Goal: Book appointment/travel/reservation

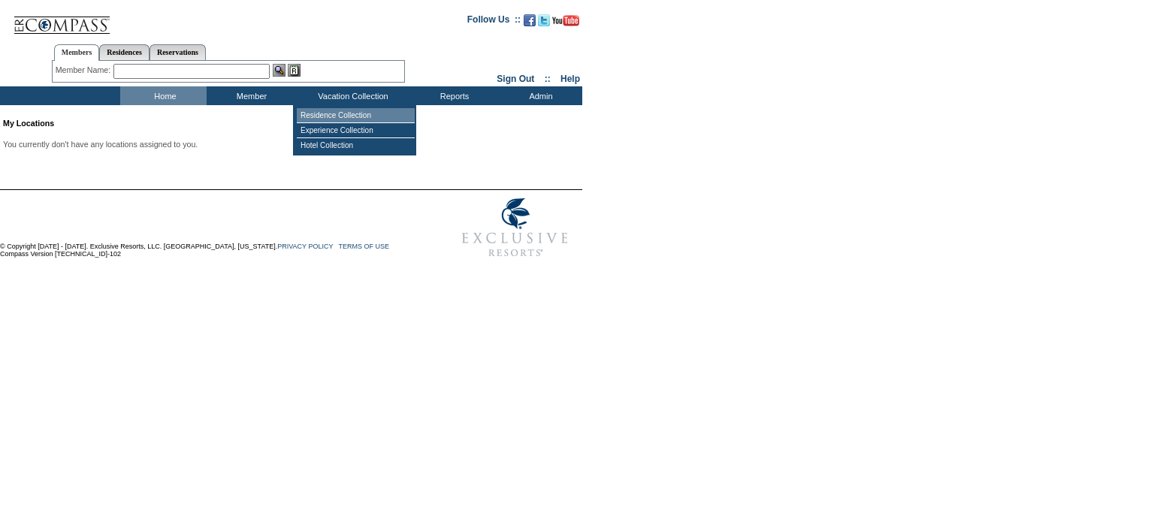
click at [341, 112] on td "Residence Collection" at bounding box center [356, 115] width 118 height 15
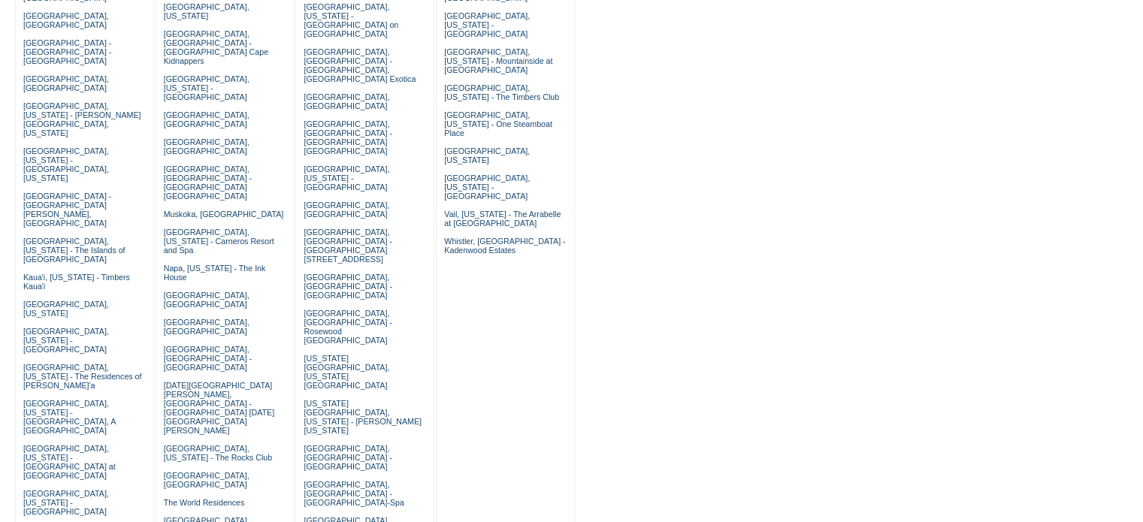
scroll to position [325, 0]
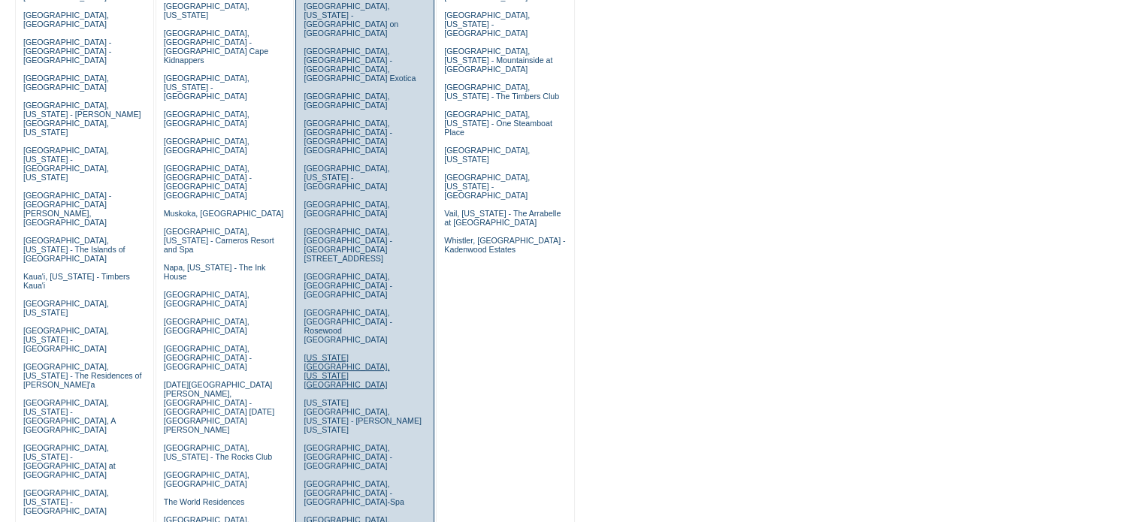
click at [361, 353] on link "New York City, New York - Park Avenue Place" at bounding box center [347, 371] width 86 height 36
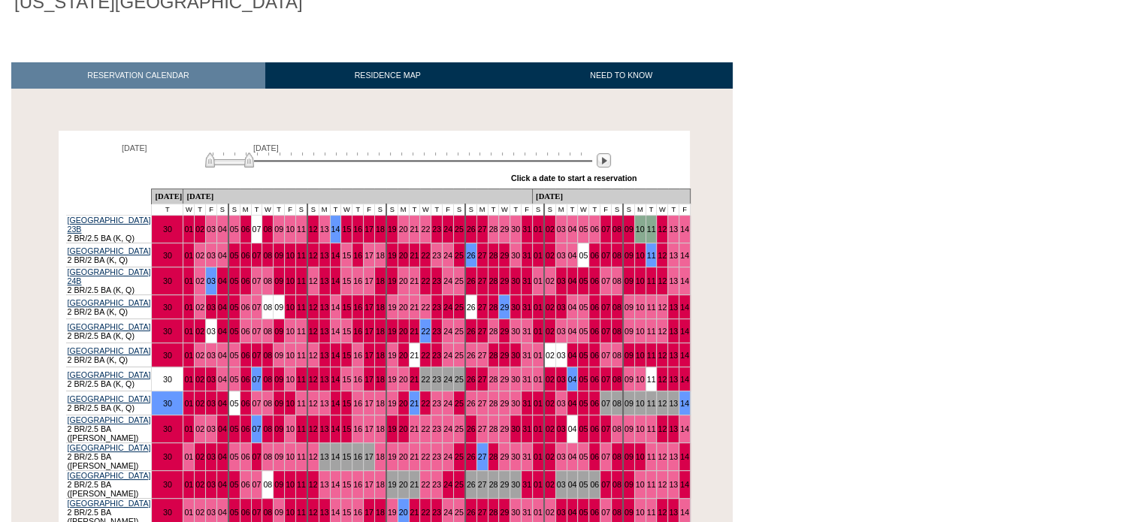
scroll to position [175, 0]
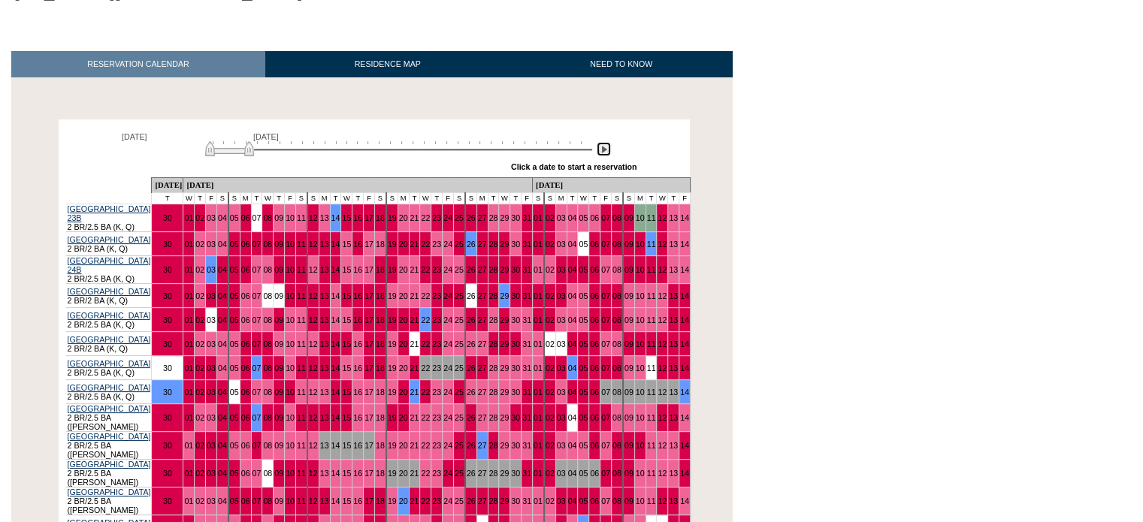
click at [607, 154] on img at bounding box center [604, 149] width 14 height 14
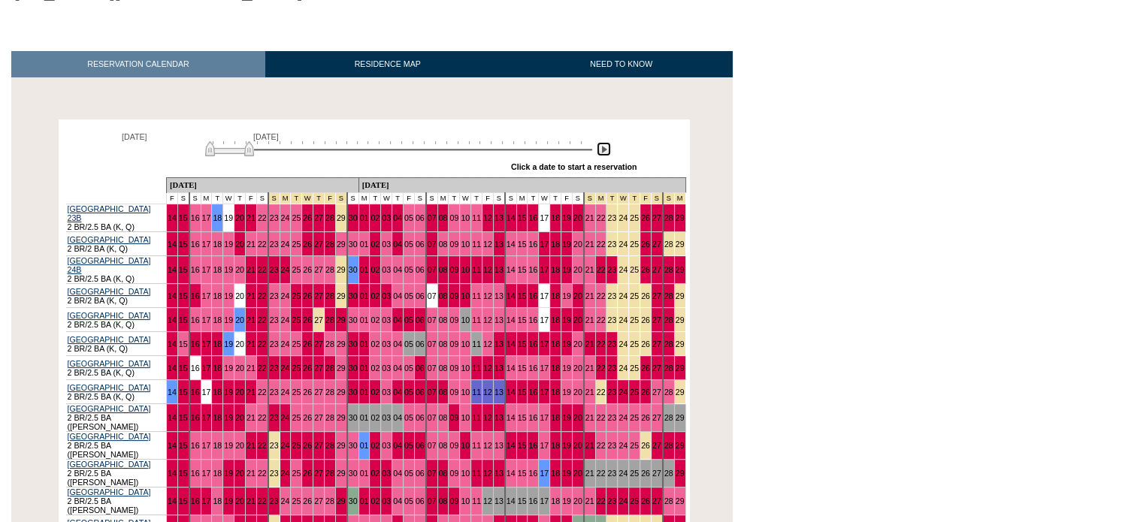
drag, startPoint x: 269, startPoint y: 150, endPoint x: 245, endPoint y: 150, distance: 24.0
click at [245, 150] on img at bounding box center [229, 148] width 49 height 15
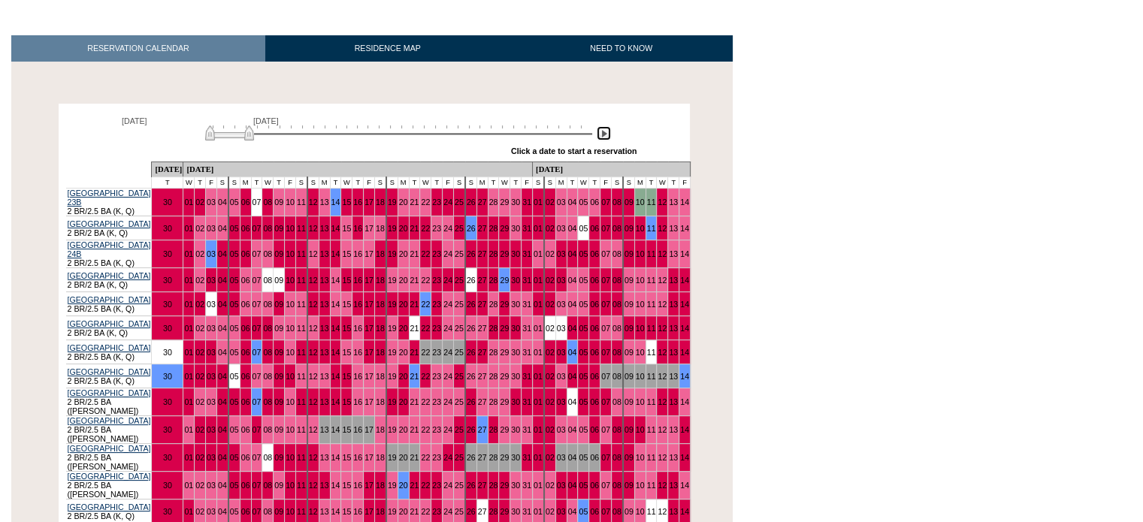
scroll to position [200, 0]
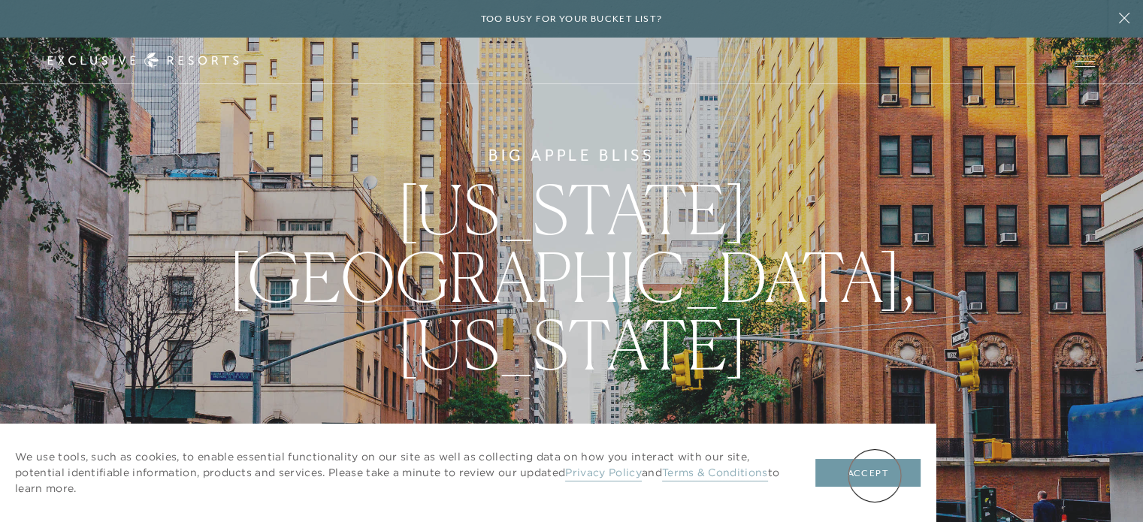
click at [875, 476] on button "Accept" at bounding box center [867, 473] width 105 height 29
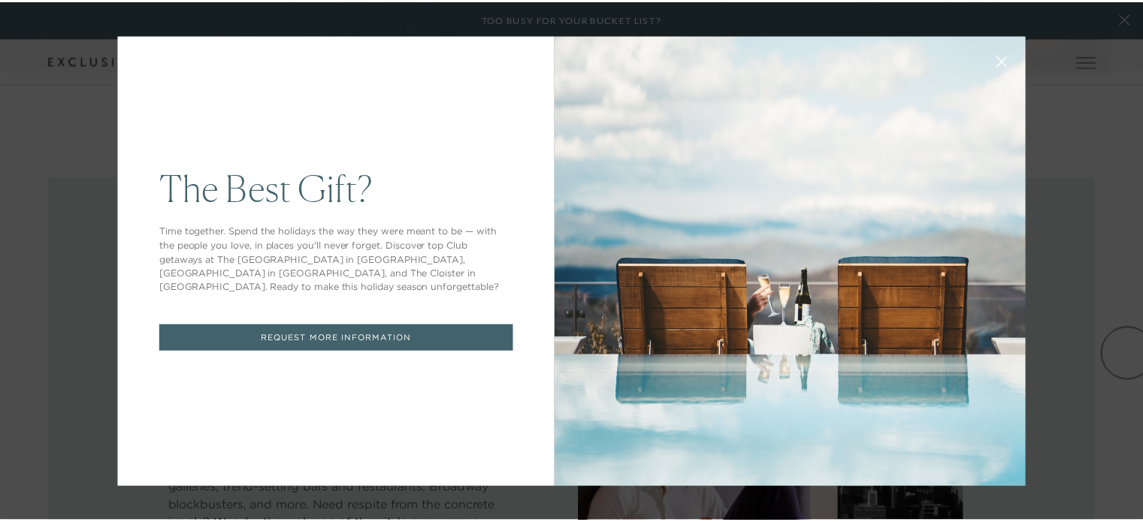
click at [1009, 62] on icon at bounding box center [1011, 61] width 11 height 11
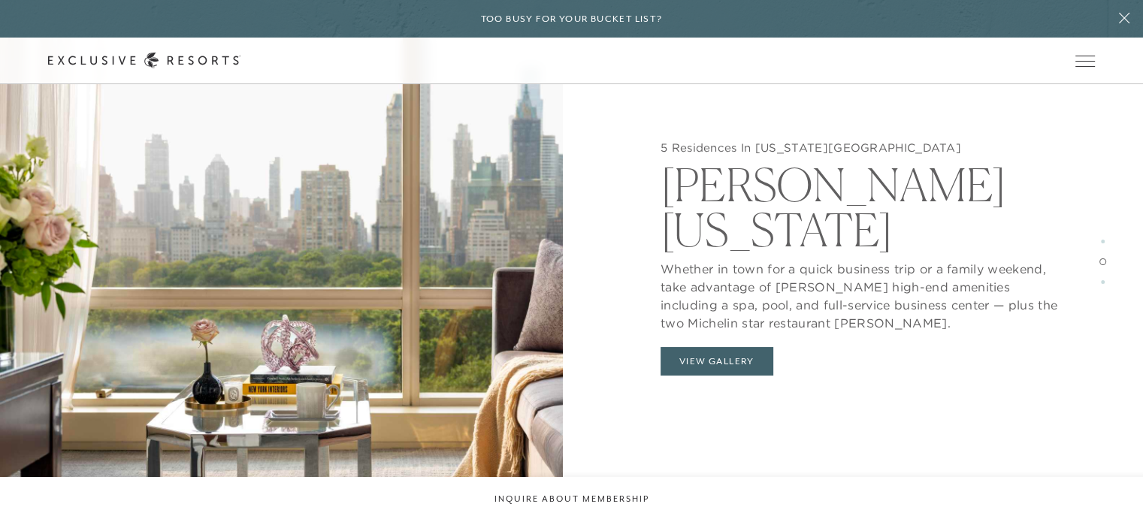
scroll to position [2179, 0]
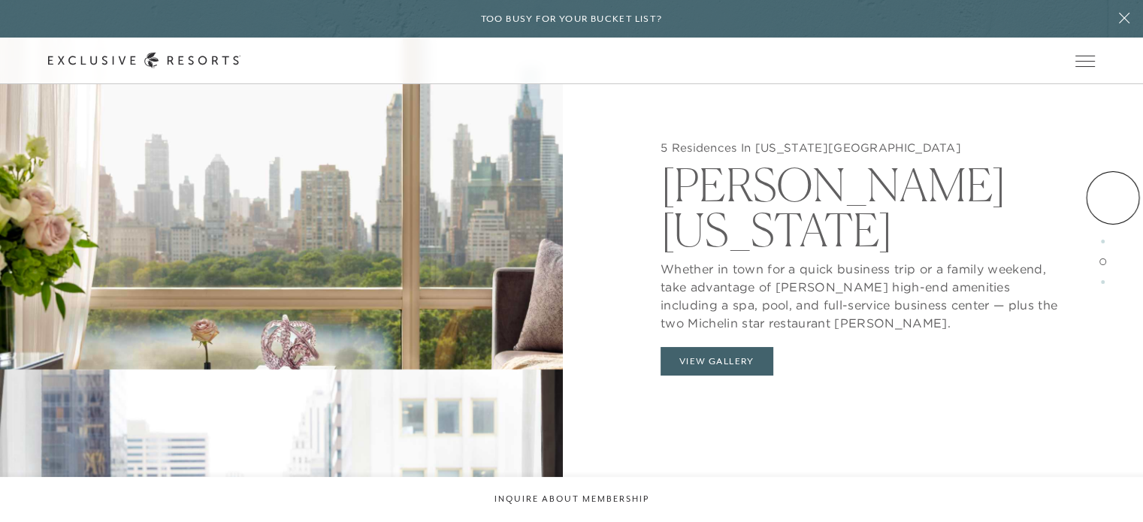
click at [1113, 198] on div "5 Residences In [US_STATE][GEOGRAPHIC_DATA] Trump [US_STATE] Whether in town fo…" at bounding box center [861, 262] width 563 height 522
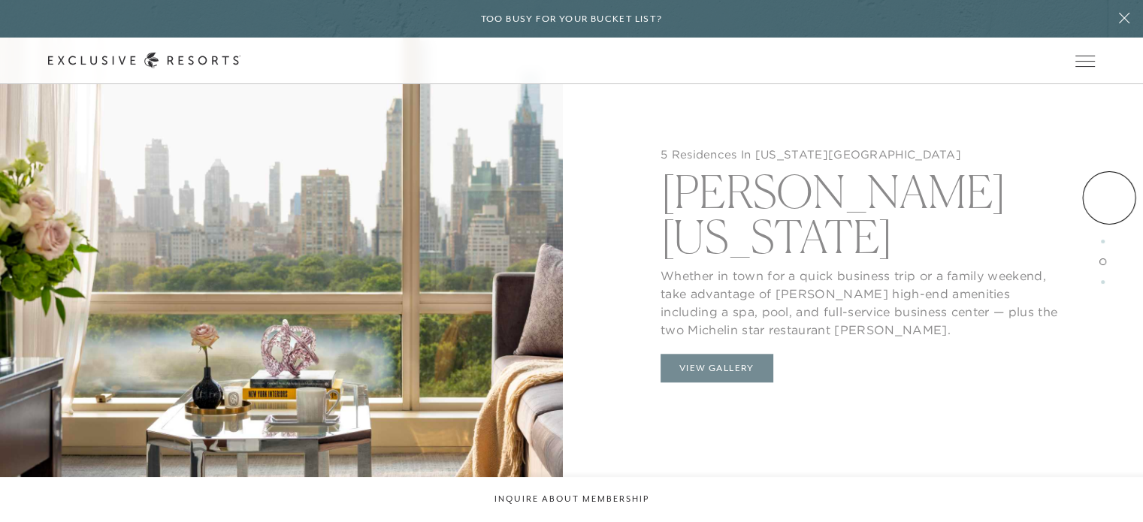
scroll to position [2003, 0]
click at [1109, 198] on div "5 Residences In [US_STATE][GEOGRAPHIC_DATA] Trump [US_STATE] Whether in town fo…" at bounding box center [861, 270] width 563 height 522
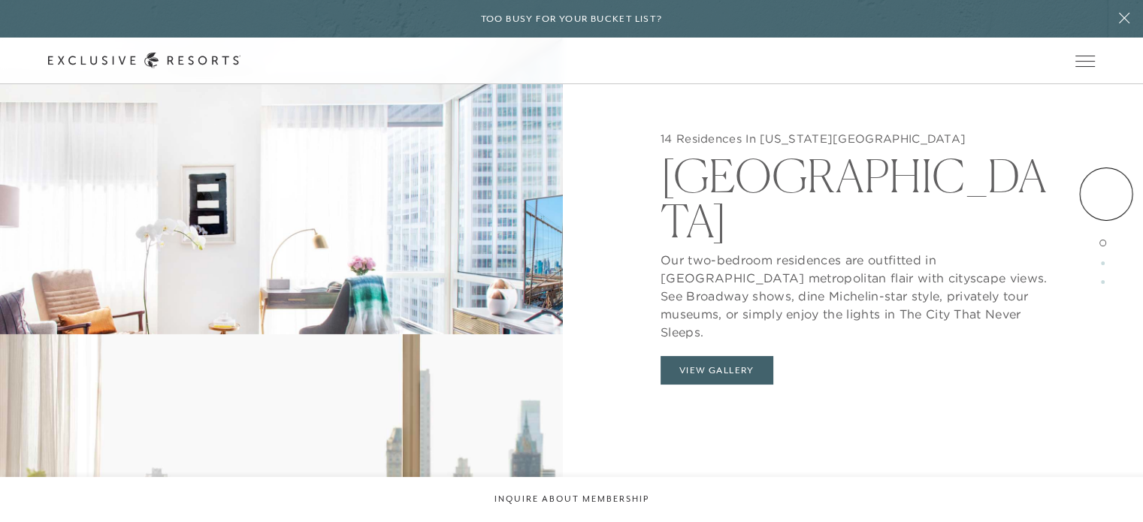
scroll to position [1452, 0]
